Goal: Book appointment/travel/reservation: Book appointment/travel/reservation

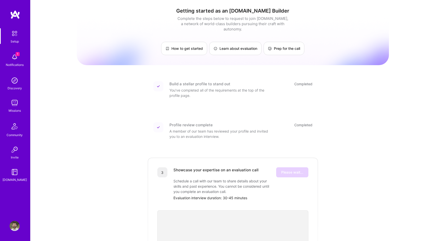
scroll to position [61, 0]
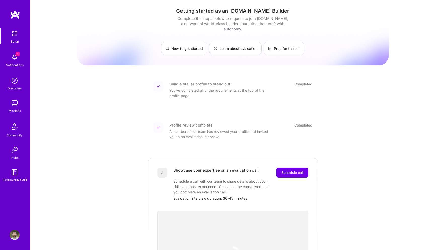
scroll to position [48, 0]
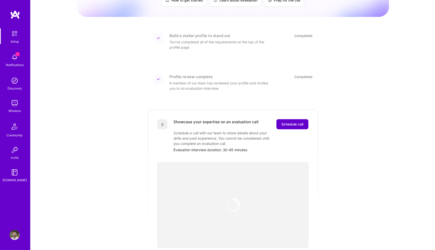
click at [283, 119] on button "Schedule call" at bounding box center [293, 124] width 32 height 10
click at [297, 122] on span "Schedule call" at bounding box center [293, 124] width 22 height 5
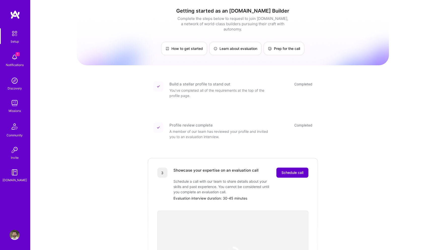
scroll to position [115, 0]
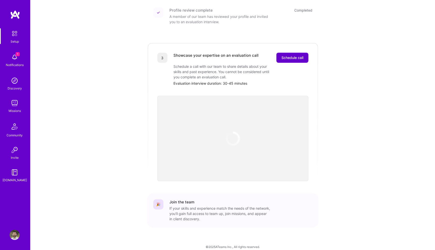
click at [296, 55] on span "Schedule call" at bounding box center [293, 57] width 22 height 5
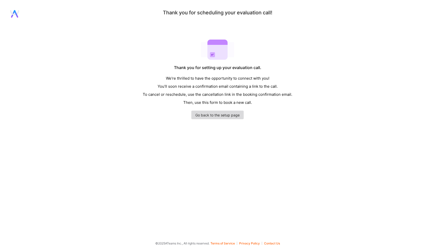
click at [222, 116] on link "Go back to the setup page" at bounding box center [217, 115] width 52 height 9
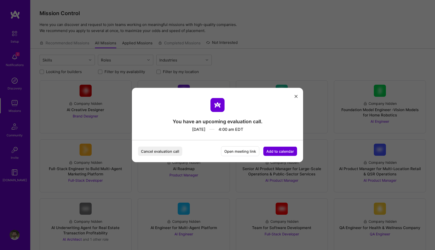
click at [296, 96] on icon "modal" at bounding box center [296, 96] width 3 height 3
click at [171, 151] on button "Cancel evaluation call" at bounding box center [160, 151] width 44 height 9
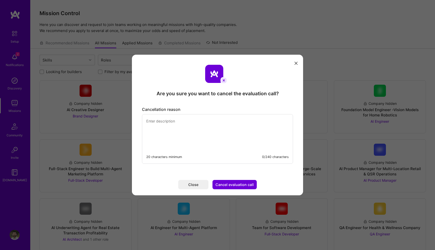
click at [296, 62] on icon "modal" at bounding box center [296, 63] width 3 height 3
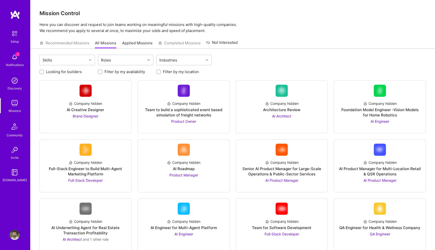
click at [12, 36] on img at bounding box center [14, 33] width 11 height 11
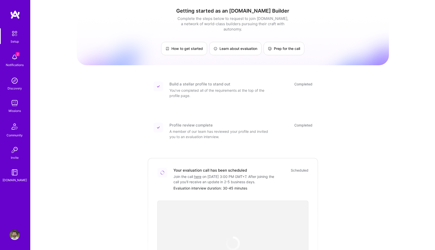
click at [15, 59] on img at bounding box center [15, 57] width 10 height 10
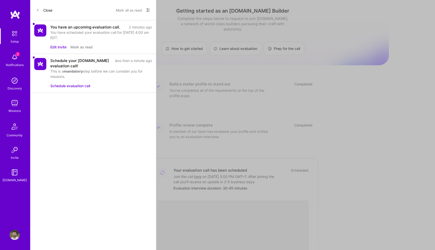
click at [60, 47] on button "Edit invite" at bounding box center [58, 46] width 16 height 5
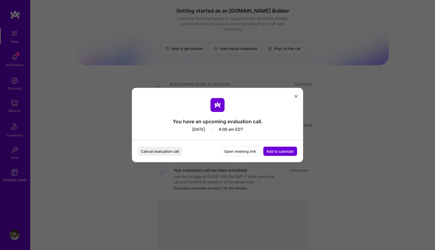
click at [174, 153] on button "Cancel evaluation call" at bounding box center [160, 151] width 44 height 9
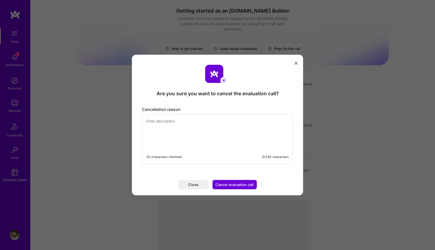
click at [189, 133] on textarea "modal" at bounding box center [217, 131] width 151 height 35
type textarea "I cannot attend as I have something else"
click at [236, 186] on button "Cancel evaluation call" at bounding box center [235, 184] width 44 height 9
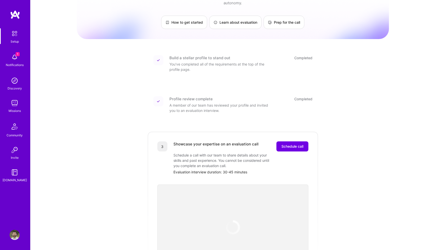
scroll to position [24, 0]
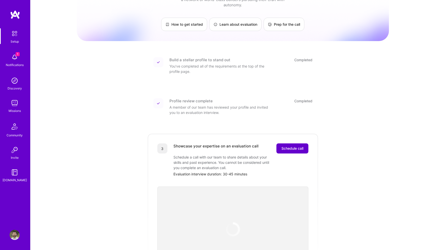
click at [291, 146] on span "Schedule call" at bounding box center [293, 148] width 22 height 5
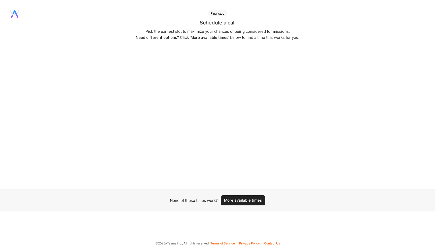
click at [243, 198] on button "More available times" at bounding box center [243, 200] width 45 height 10
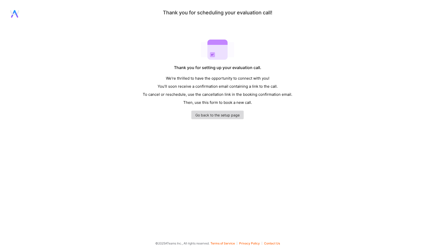
click at [228, 118] on link "Go back to the setup page" at bounding box center [217, 115] width 52 height 9
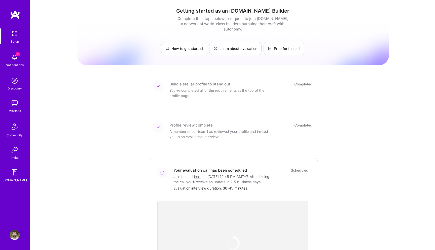
scroll to position [86, 0]
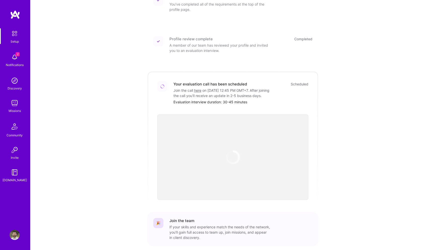
click at [15, 55] on img at bounding box center [15, 57] width 10 height 10
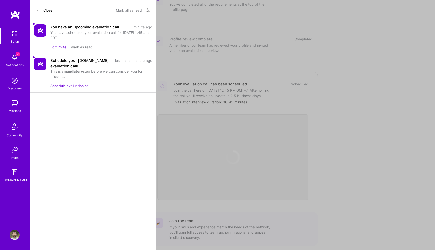
click at [57, 45] on button "Edit invite" at bounding box center [58, 46] width 16 height 5
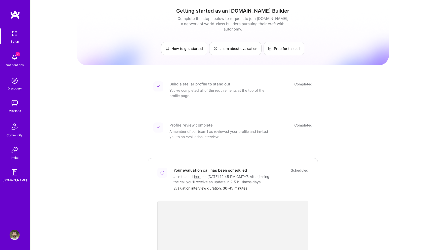
scroll to position [86, 0]
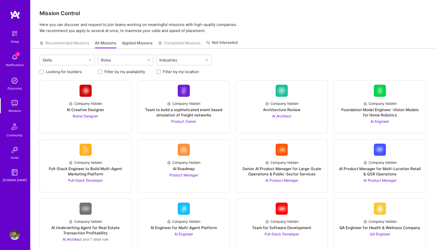
click at [13, 58] on img at bounding box center [15, 57] width 10 height 10
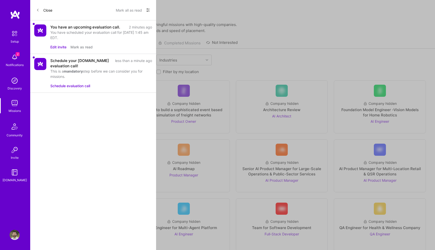
click at [62, 46] on button "Edit invite" at bounding box center [58, 46] width 16 height 5
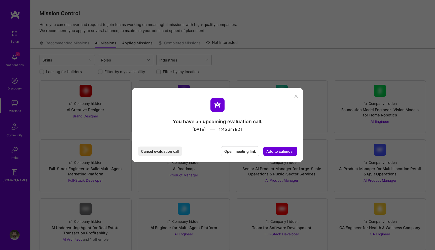
click at [172, 154] on button "Cancel evaluation call" at bounding box center [160, 151] width 44 height 9
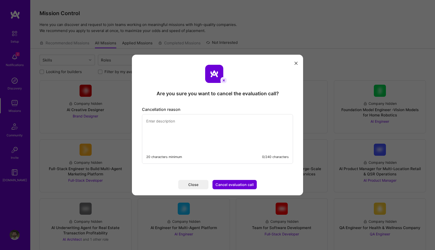
click at [193, 138] on textarea "modal" at bounding box center [217, 131] width 151 height 35
type textarea "I cannot attend the call"
click at [235, 185] on button "Cancel evaluation call" at bounding box center [235, 184] width 44 height 9
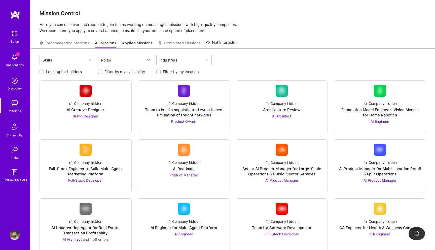
click at [12, 33] on img at bounding box center [14, 33] width 11 height 11
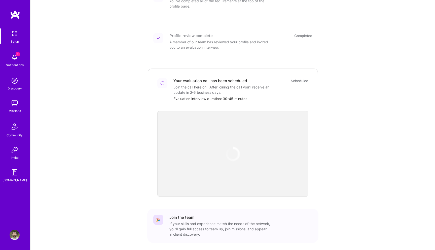
scroll to position [91, 0]
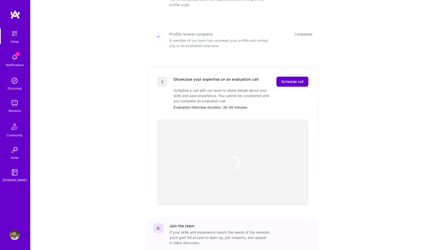
click at [291, 79] on span "Schedule call" at bounding box center [293, 81] width 22 height 5
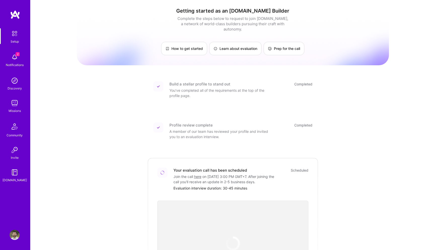
click at [407, 29] on div "Getting started as an A.Team Builder Complete the steps below to request to joi…" at bounding box center [232, 180] width 405 height 360
click at [15, 57] on img at bounding box center [15, 57] width 10 height 10
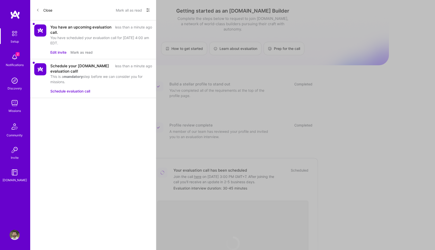
click at [59, 51] on button "Edit invite" at bounding box center [58, 52] width 16 height 5
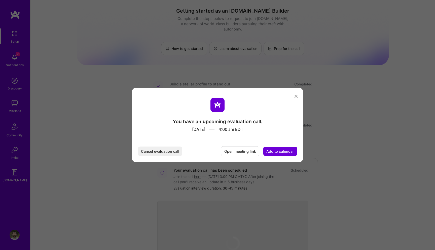
click at [176, 155] on button "Cancel evaluation call" at bounding box center [160, 151] width 44 height 9
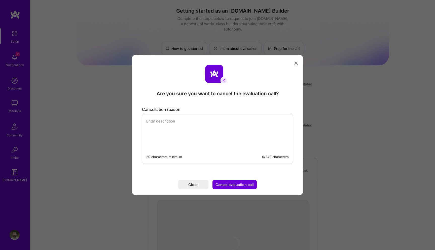
click at [189, 139] on textarea "modal" at bounding box center [217, 131] width 151 height 35
type textarea "I cannot attend this call"
click at [228, 187] on button "Cancel evaluation call" at bounding box center [235, 184] width 44 height 9
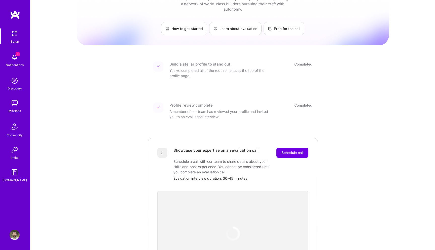
scroll to position [18, 0]
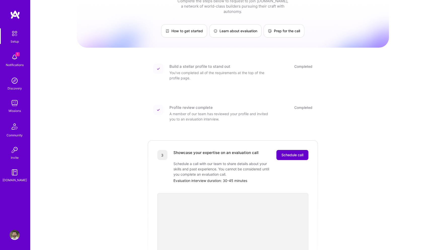
click at [294, 152] on span "Schedule call" at bounding box center [293, 154] width 22 height 5
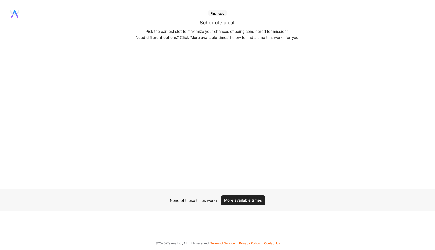
click at [248, 202] on button "More available times" at bounding box center [243, 200] width 45 height 10
click at [248, 199] on button "More available times" at bounding box center [243, 197] width 45 height 10
click at [240, 197] on button "More available times" at bounding box center [243, 197] width 45 height 10
